Goal: Check status: Check status

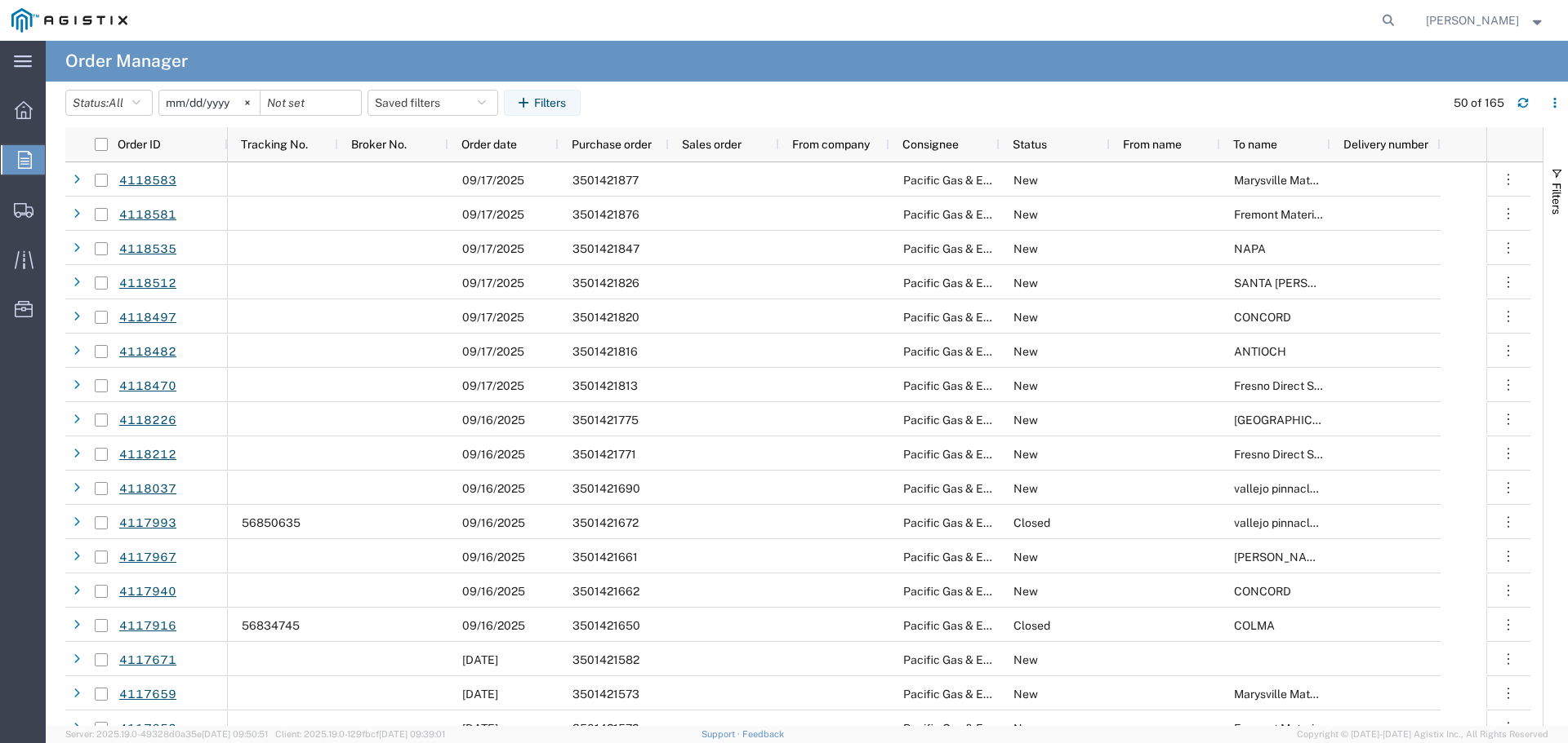
click at [572, 103] on button "Filters" at bounding box center [542, 103] width 76 height 26
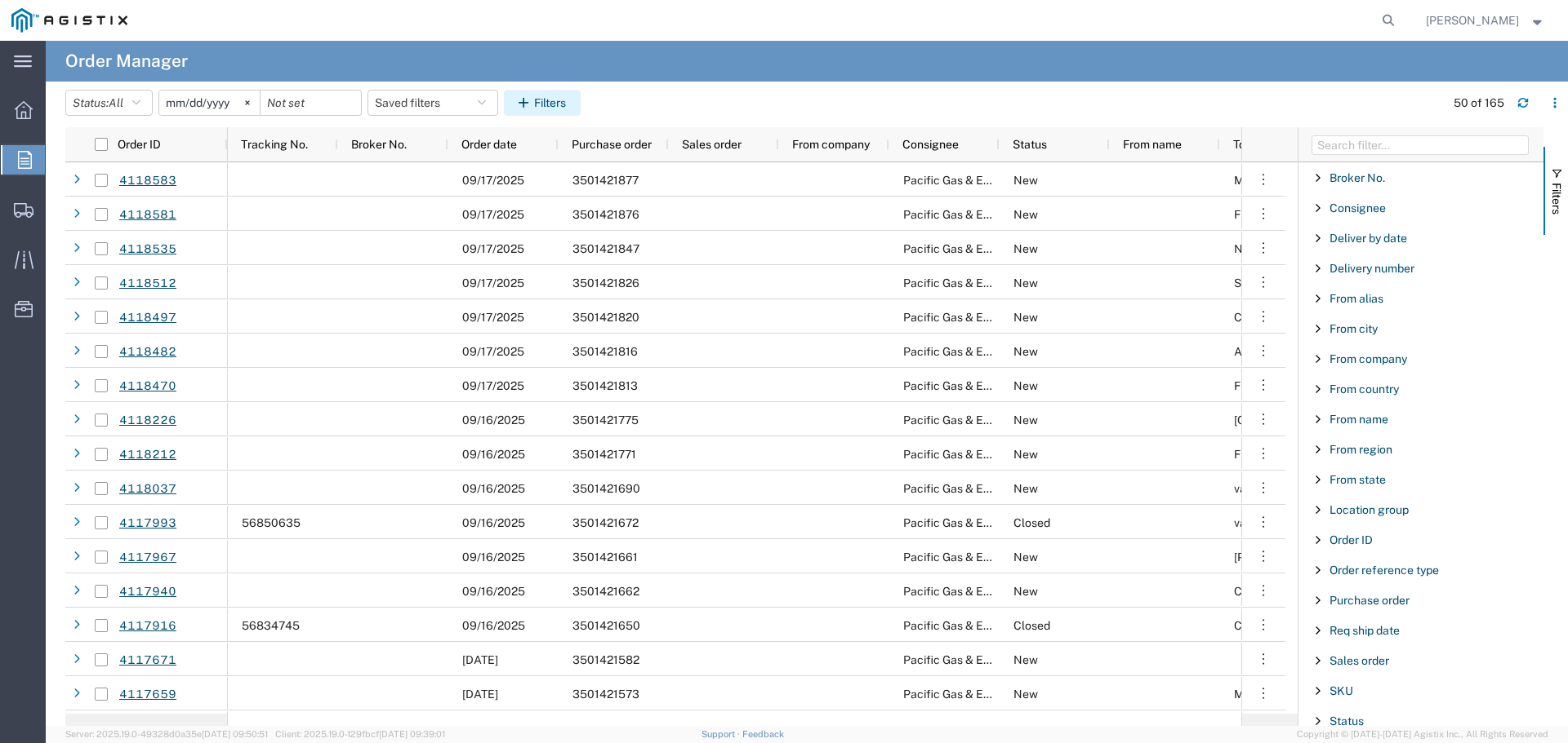
click at [550, 107] on button "Filters" at bounding box center [542, 103] width 76 height 26
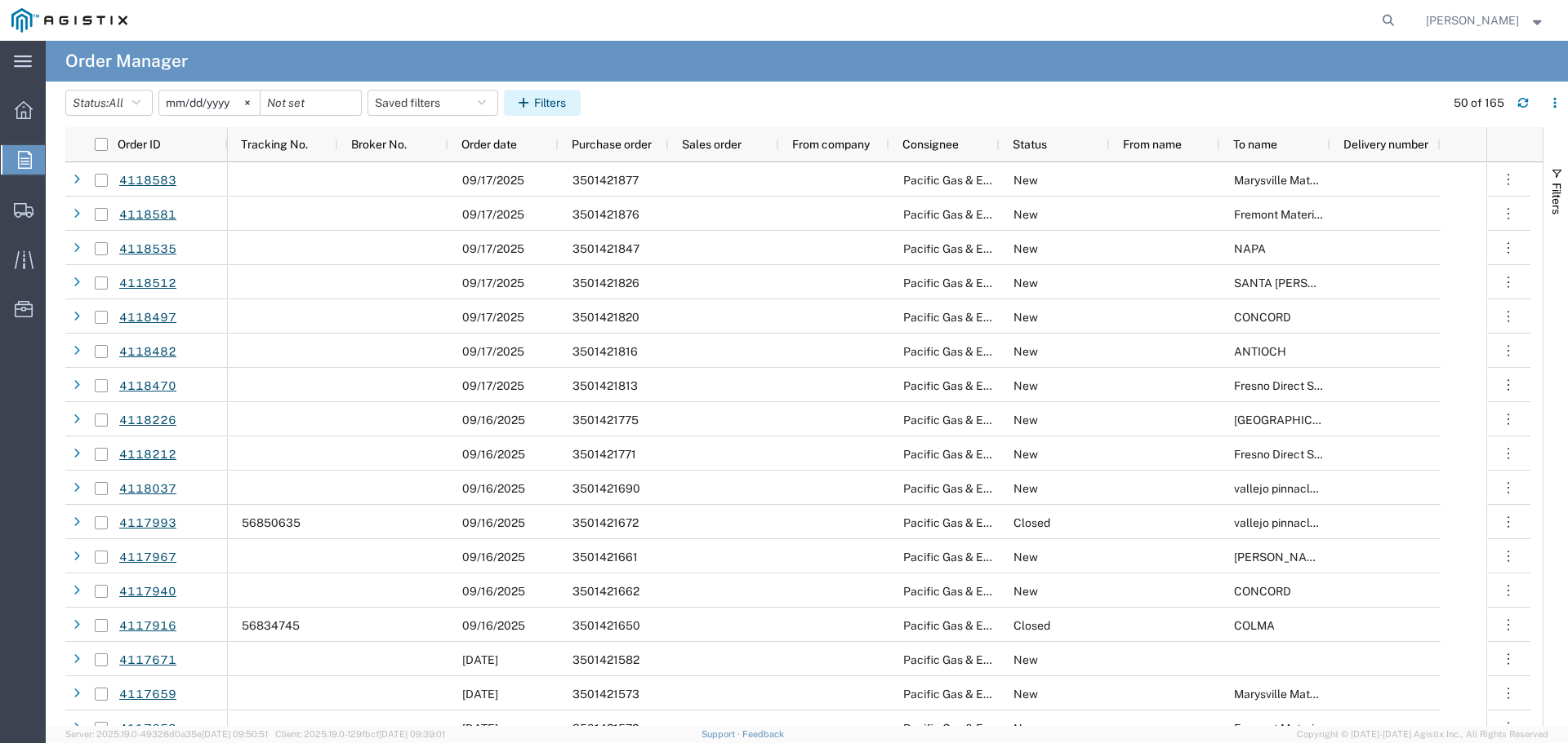
click at [553, 103] on button "Filters" at bounding box center [542, 103] width 76 height 26
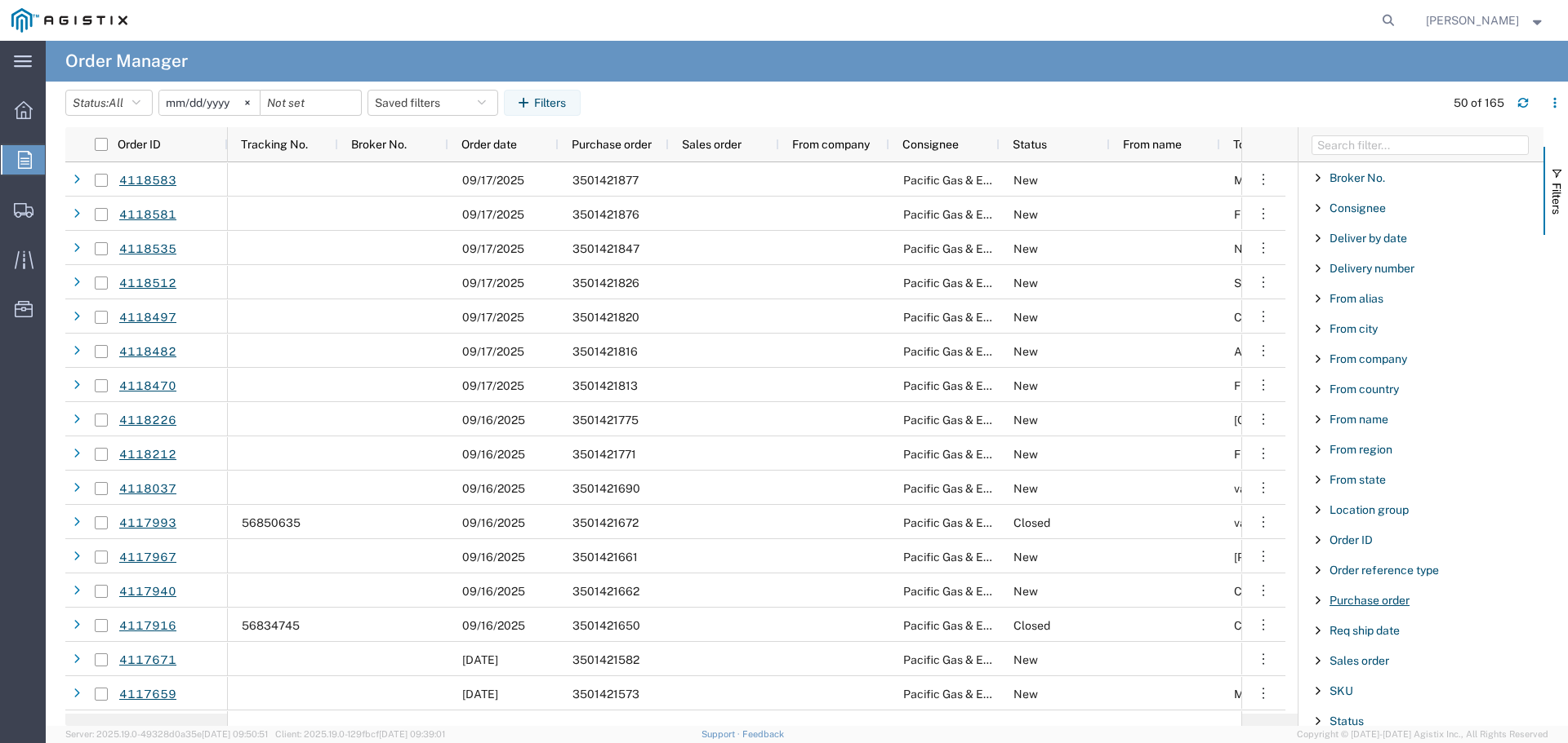
click at [1360, 600] on span "Purchase order" at bounding box center [1369, 601] width 80 height 13
click at [1363, 667] on input "Filter Value" at bounding box center [1426, 669] width 214 height 20
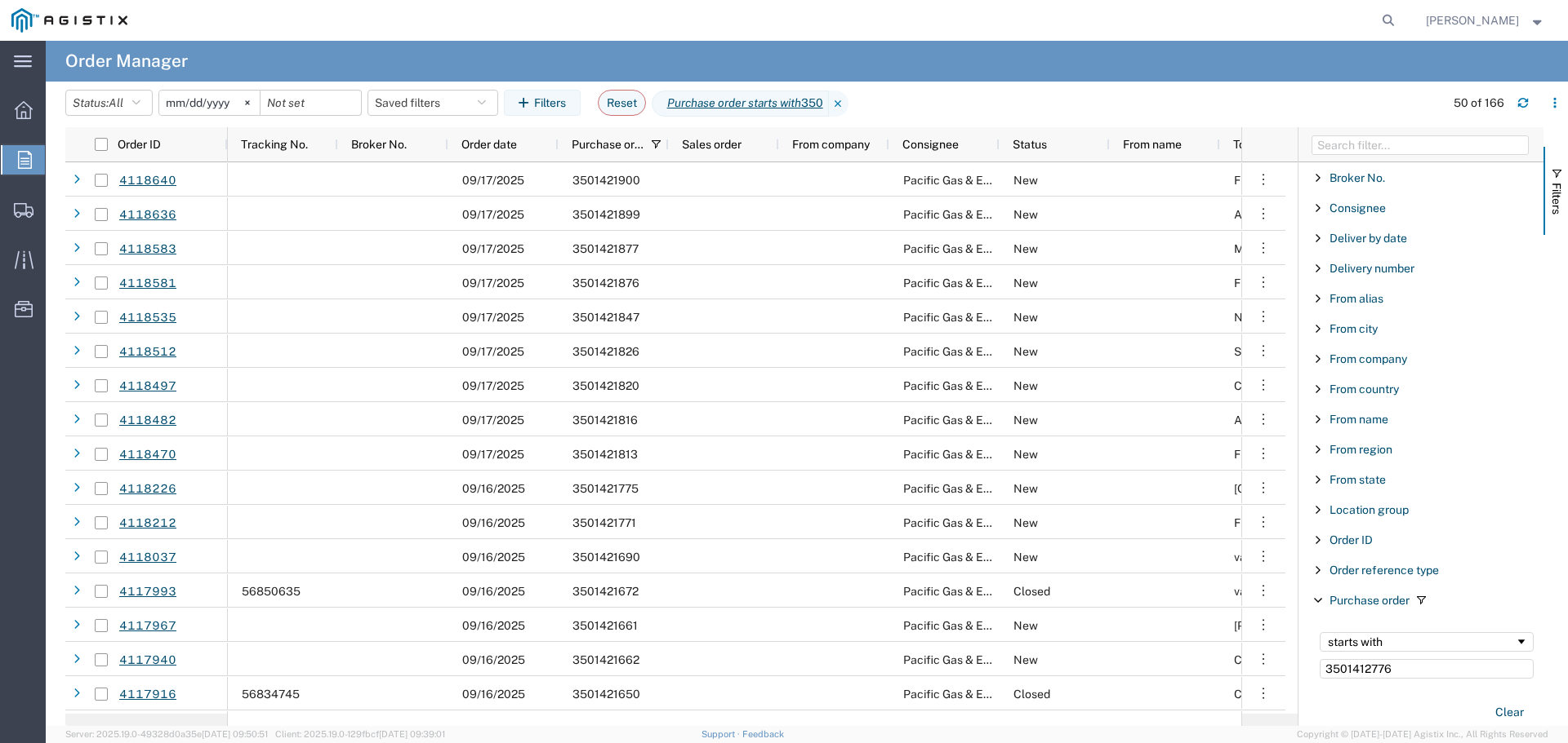
type input "3501412776"
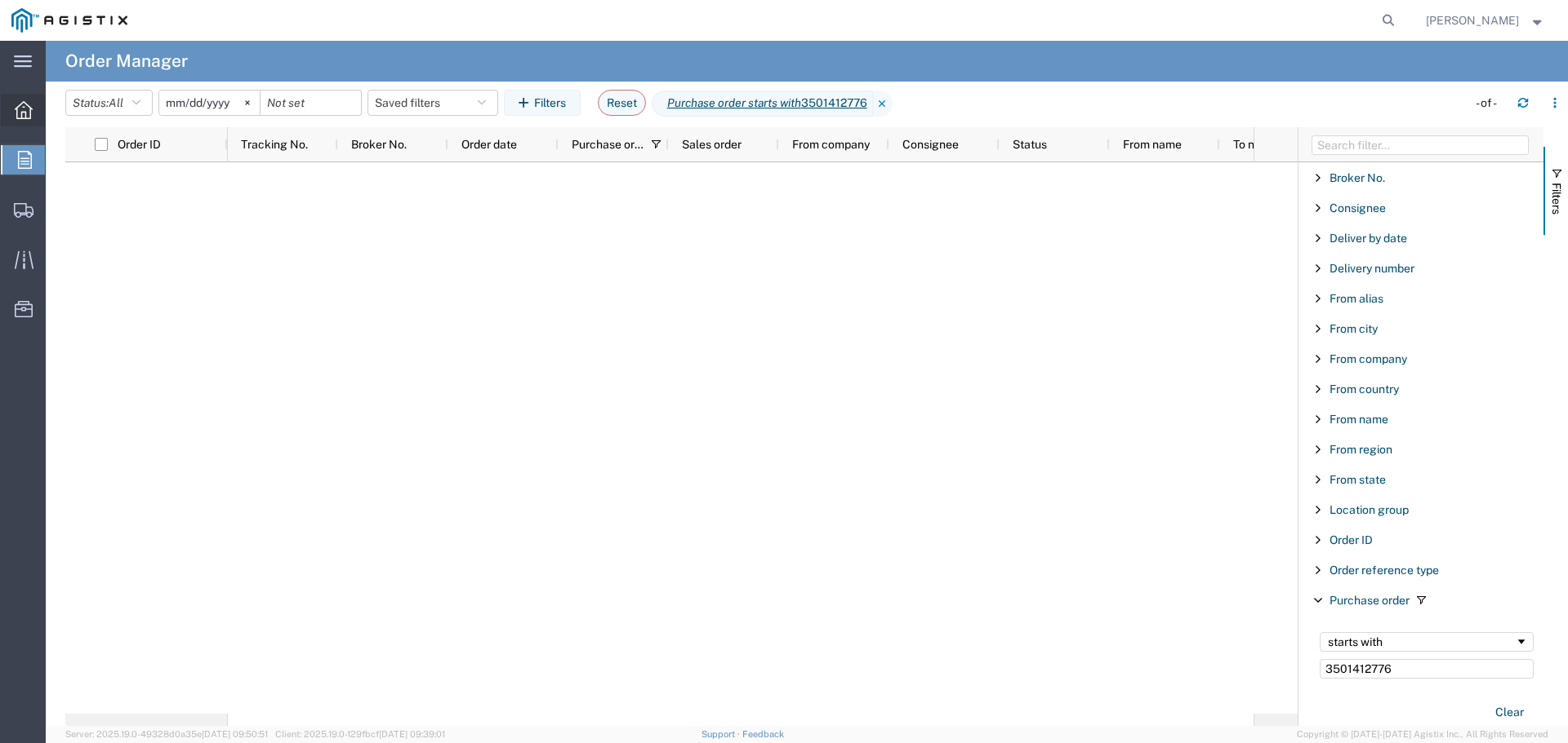
click at [27, 113] on icon at bounding box center [24, 109] width 18 height 18
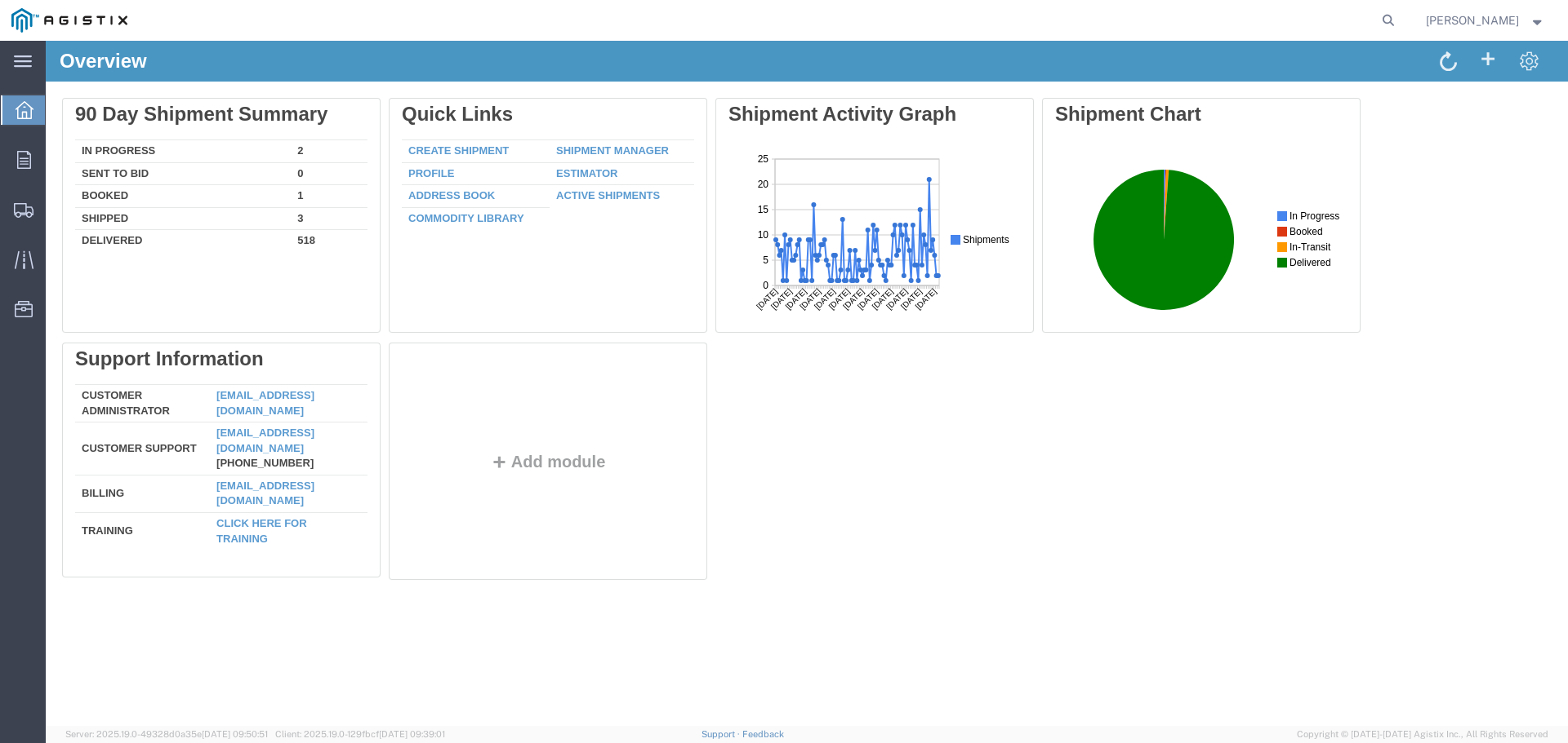
click at [30, 112] on icon at bounding box center [24, 109] width 18 height 18
click at [26, 114] on icon at bounding box center [24, 109] width 18 height 18
